Goal: Transaction & Acquisition: Purchase product/service

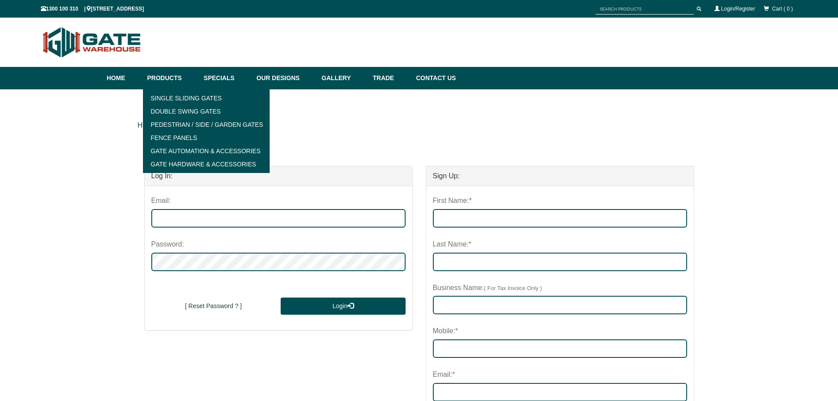
click at [172, 76] on link "Products" at bounding box center [171, 78] width 57 height 22
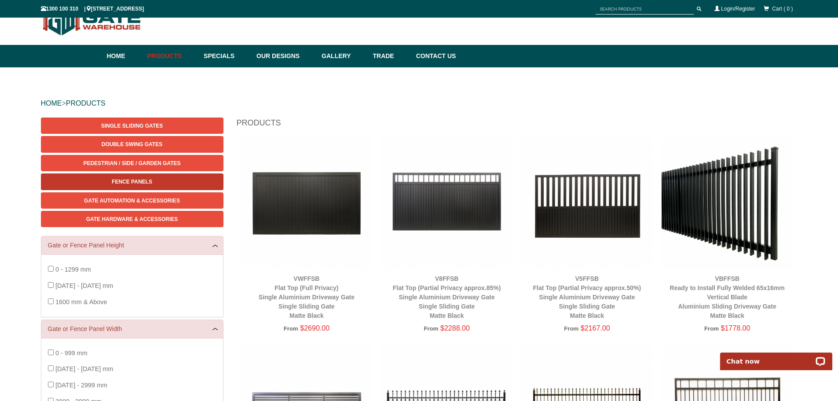
click at [121, 187] on link "Fence Panels" at bounding box center [132, 181] width 183 height 16
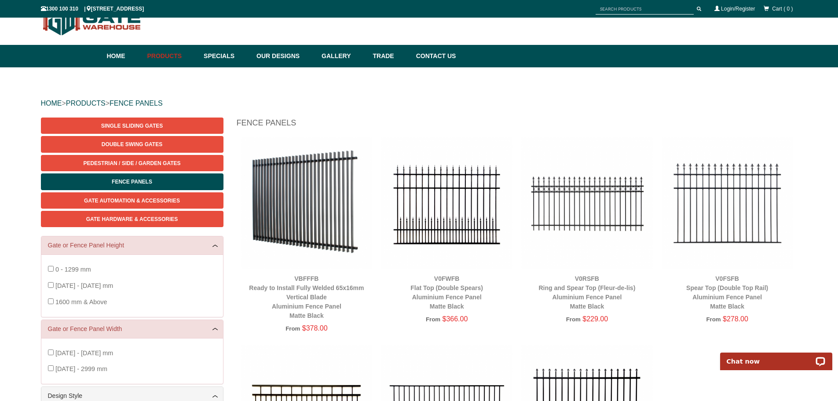
click at [446, 87] on div "HOME > PRODUCTS > FENCE PANELS Single Sliding Gates Double Swing Gates Pedestri…" at bounding box center [419, 353] width 838 height 572
click at [293, 76] on div "HOME > PRODUCTS > FENCE PANELS Single Sliding Gates Double Swing Gates Pedestri…" at bounding box center [419, 353] width 838 height 572
click at [740, 183] on img at bounding box center [728, 203] width 132 height 132
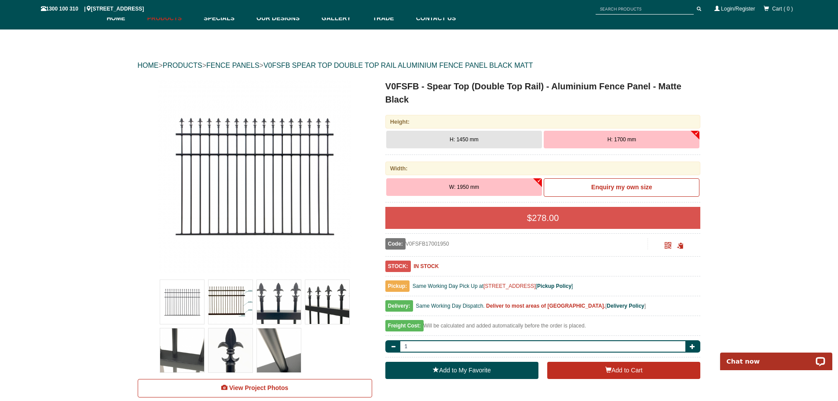
scroll to position [44, 0]
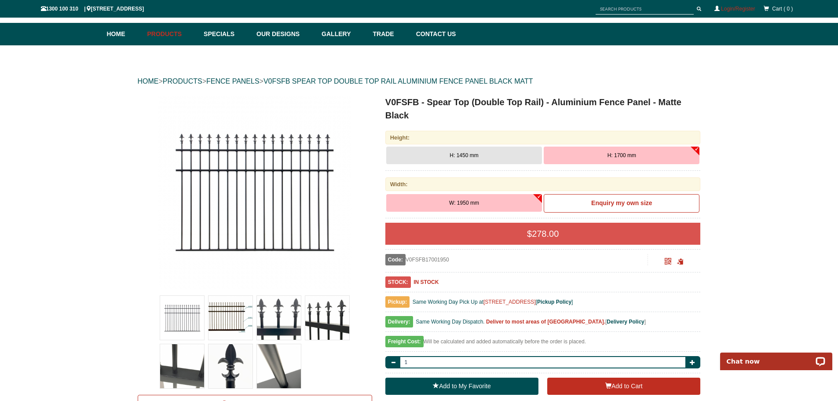
click at [739, 7] on link "Login/Register" at bounding box center [738, 9] width 34 height 6
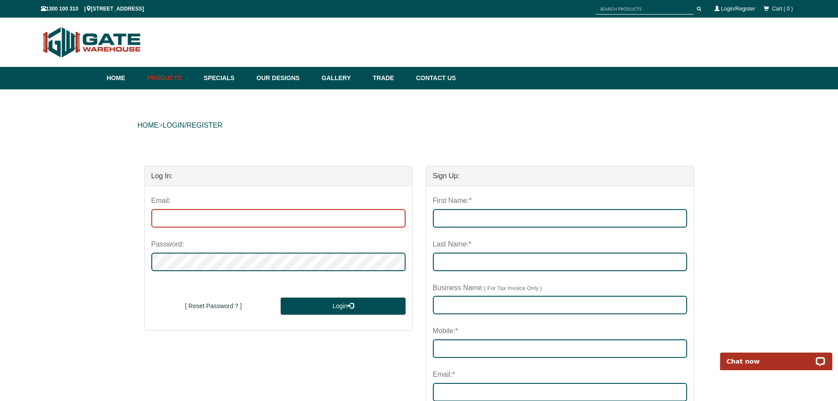
click at [185, 216] on input "email" at bounding box center [278, 218] width 254 height 18
type input "[EMAIL_ADDRESS][DOMAIN_NAME]"
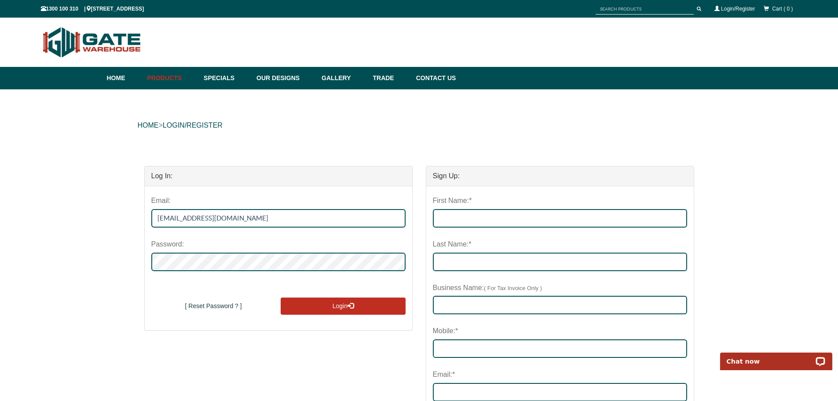
click at [304, 303] on button "Login" at bounding box center [343, 306] width 125 height 18
